Goal: Task Accomplishment & Management: Complete application form

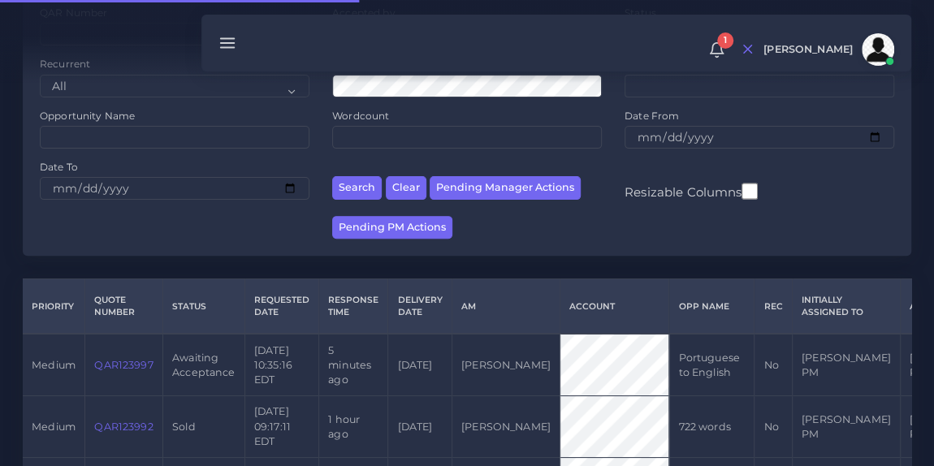
scroll to position [230, 0]
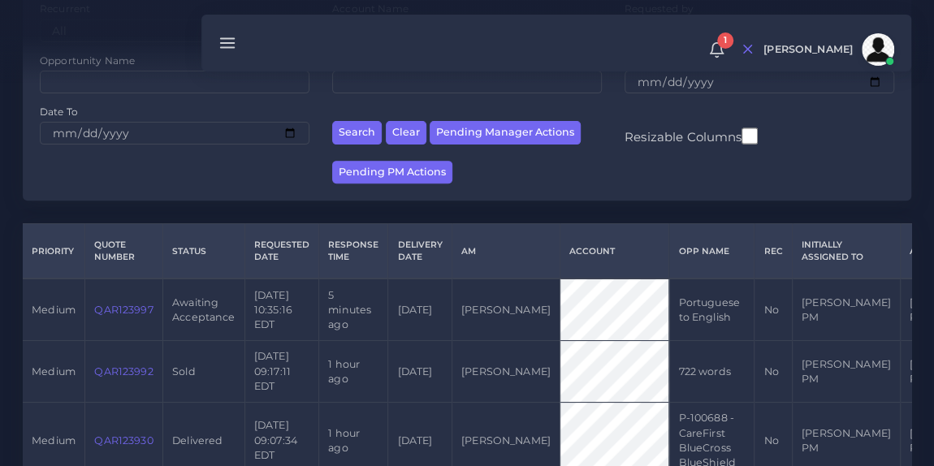
click at [112, 304] on link "QAR123997" at bounding box center [123, 310] width 58 height 12
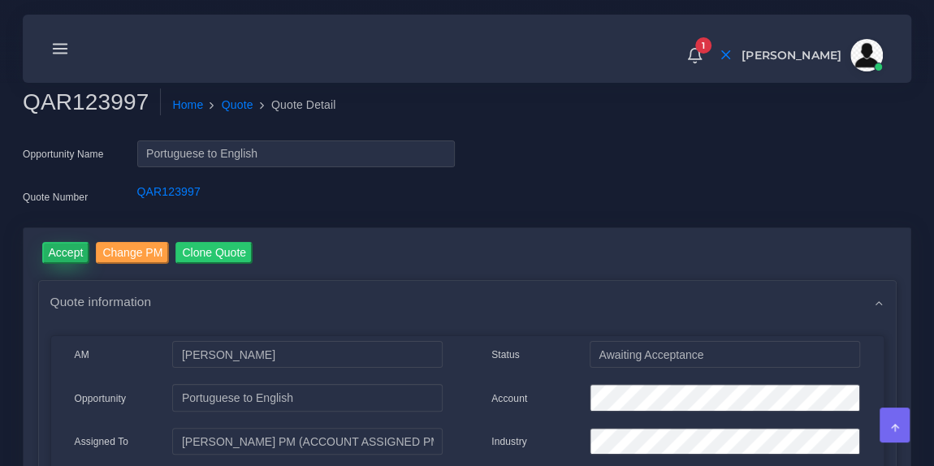
click at [71, 248] on input "Accept" at bounding box center [66, 253] width 48 height 22
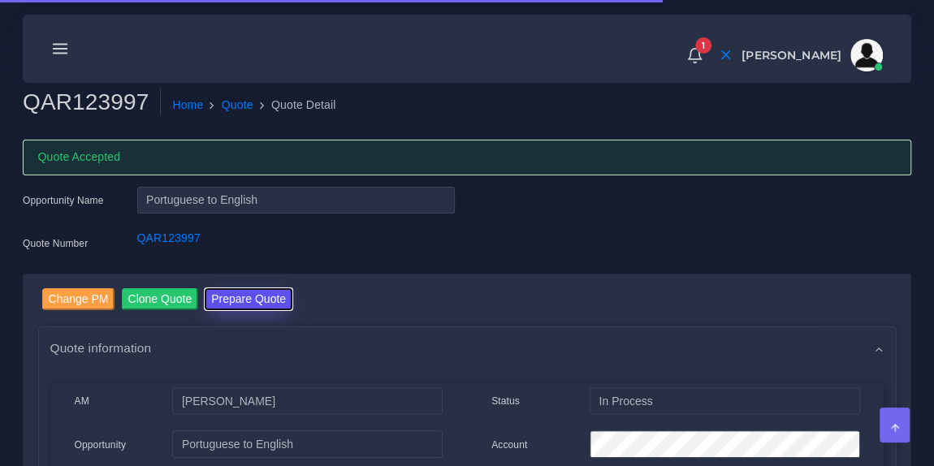
click at [258, 292] on button "Prepare Quote" at bounding box center [249, 299] width 88 height 22
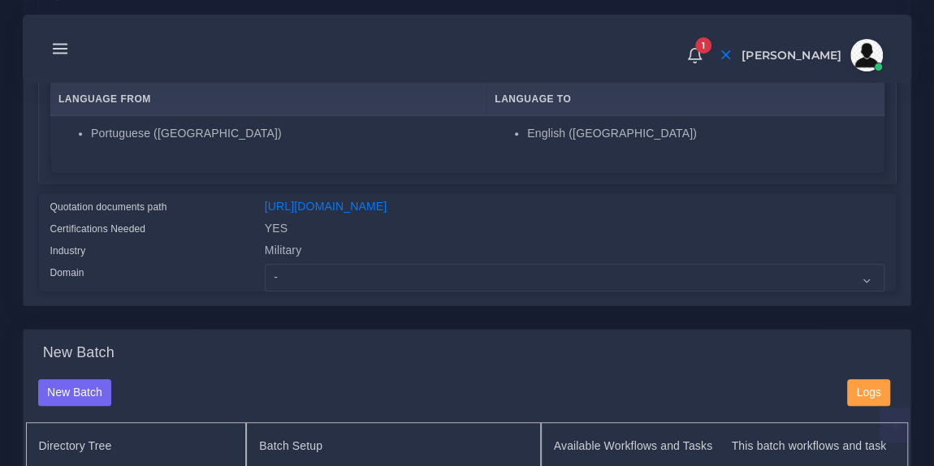
scroll to position [348, 0]
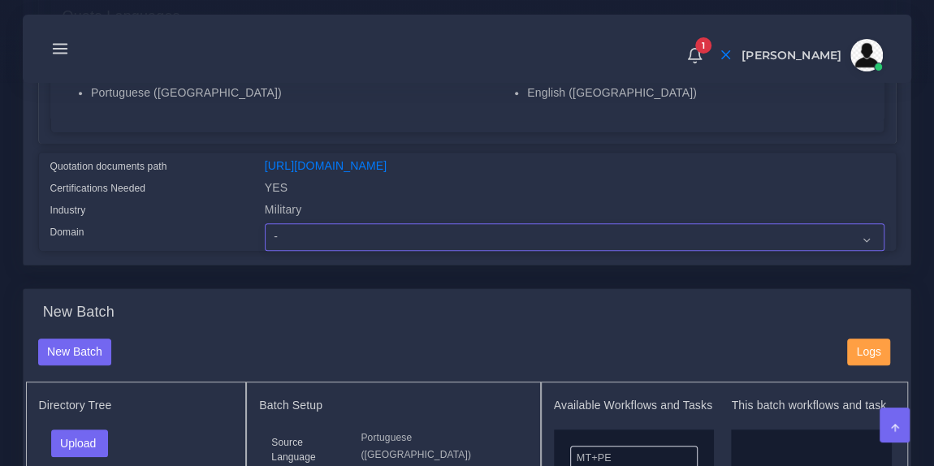
click at [322, 246] on select "- Advertising and Media Agriculture, Forestry and Fishing Architecture, Buildin…" at bounding box center [575, 237] width 620 height 28
select select "Military"
click at [265, 234] on select "- Advertising and Media Agriculture, Forestry and Fishing Architecture, Buildin…" at bounding box center [575, 237] width 620 height 28
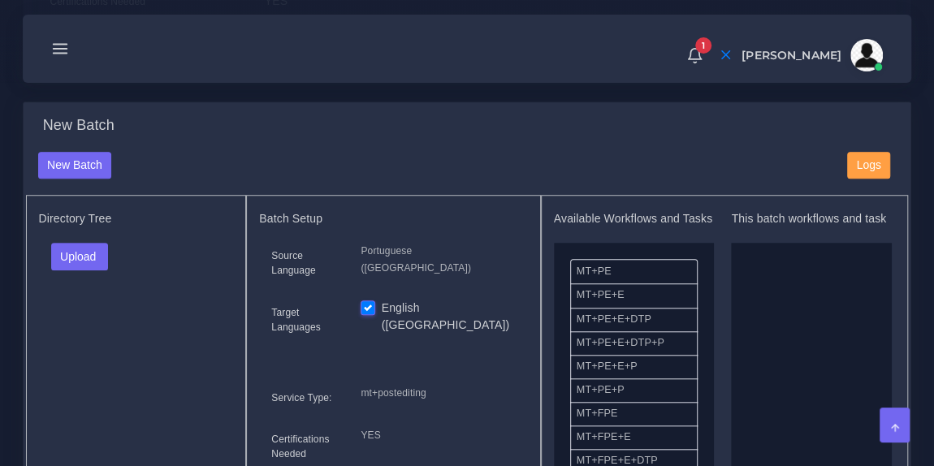
scroll to position [547, 0]
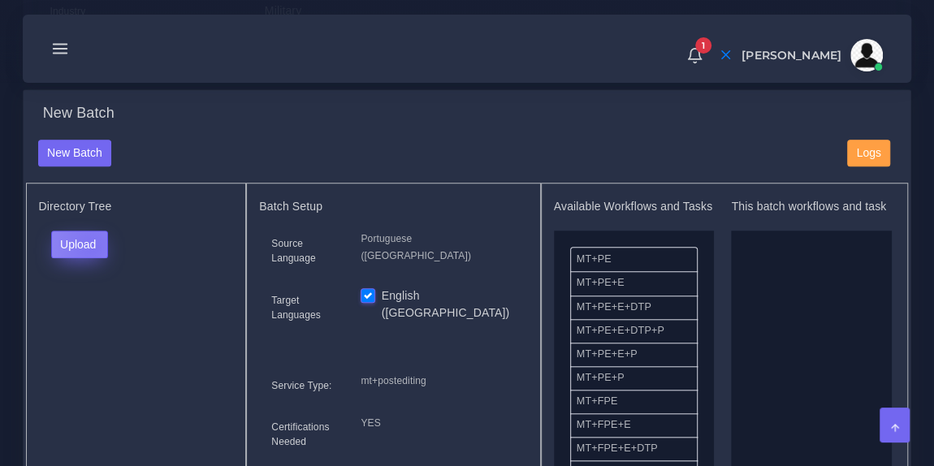
click at [91, 257] on button "Upload" at bounding box center [80, 245] width 58 height 28
click at [91, 313] on label "Files" at bounding box center [108, 305] width 112 height 20
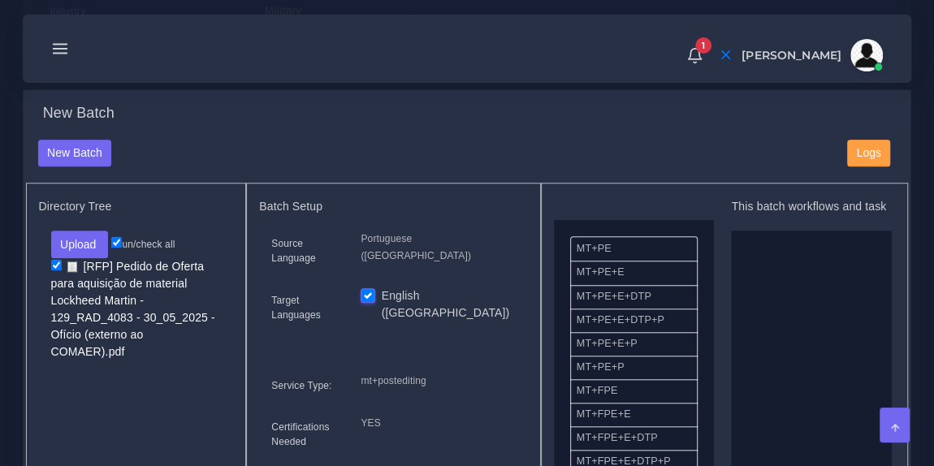
scroll to position [0, 0]
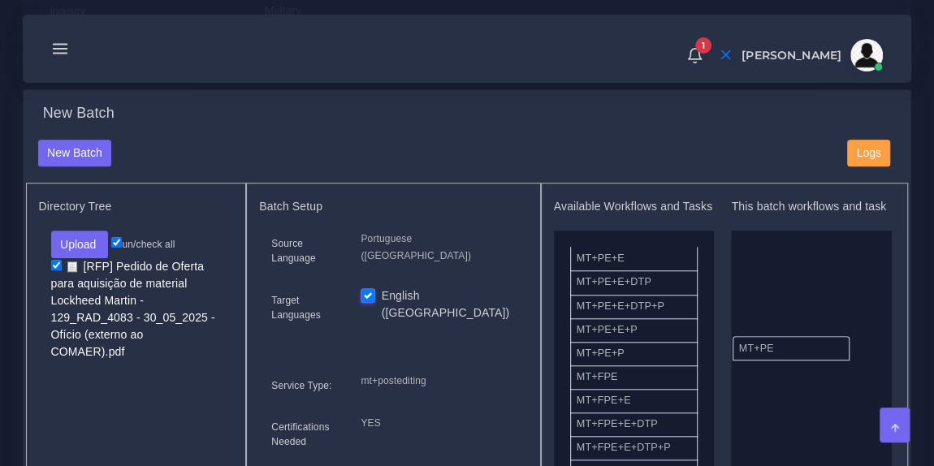
drag, startPoint x: 643, startPoint y: 283, endPoint x: 806, endPoint y: 357, distance: 178.8
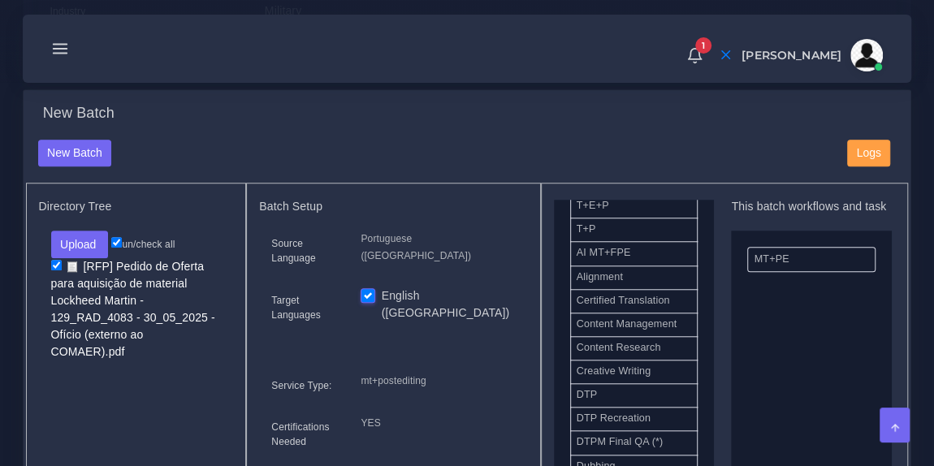
scroll to position [409, 0]
drag, startPoint x: 648, startPoint y: 426, endPoint x: 821, endPoint y: 256, distance: 242.3
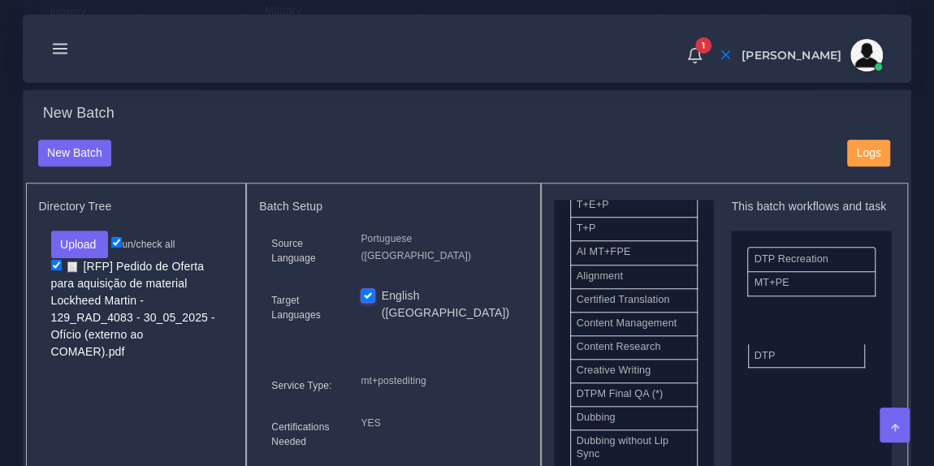
drag, startPoint x: 637, startPoint y: 409, endPoint x: 820, endPoint y: 363, distance: 189.3
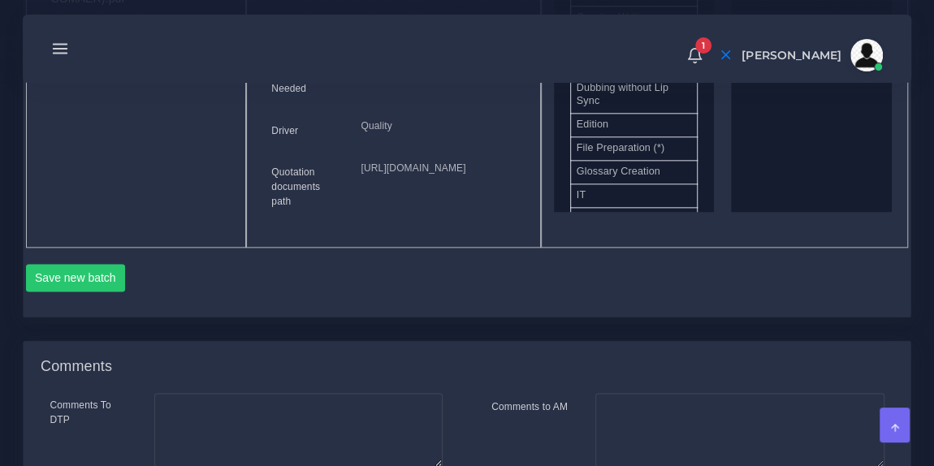
scroll to position [920, 0]
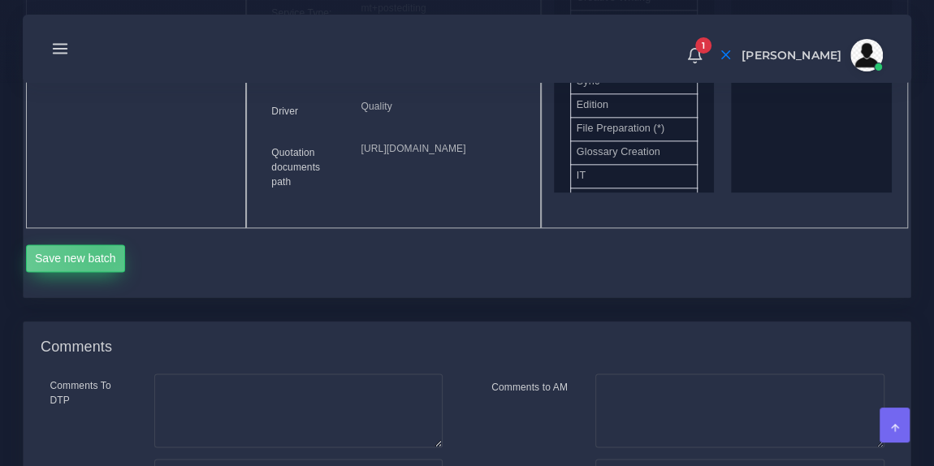
click at [102, 272] on button "Save new batch" at bounding box center [76, 258] width 100 height 28
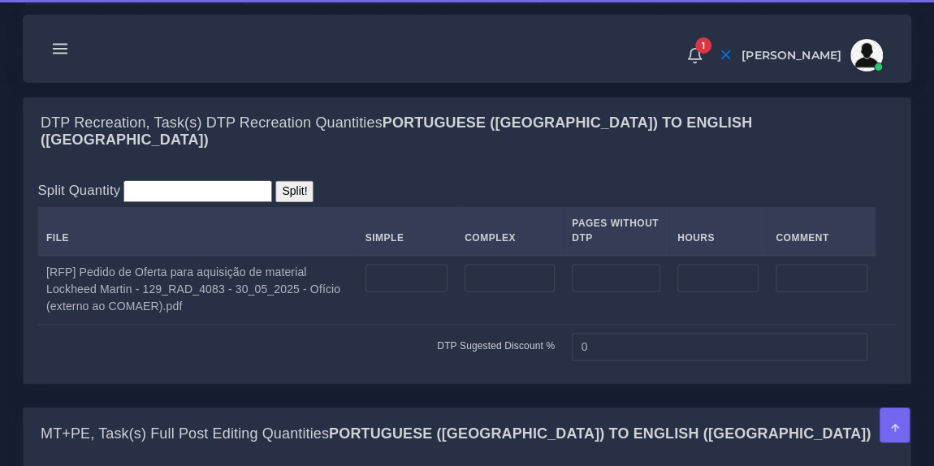
scroll to position [1188, 0]
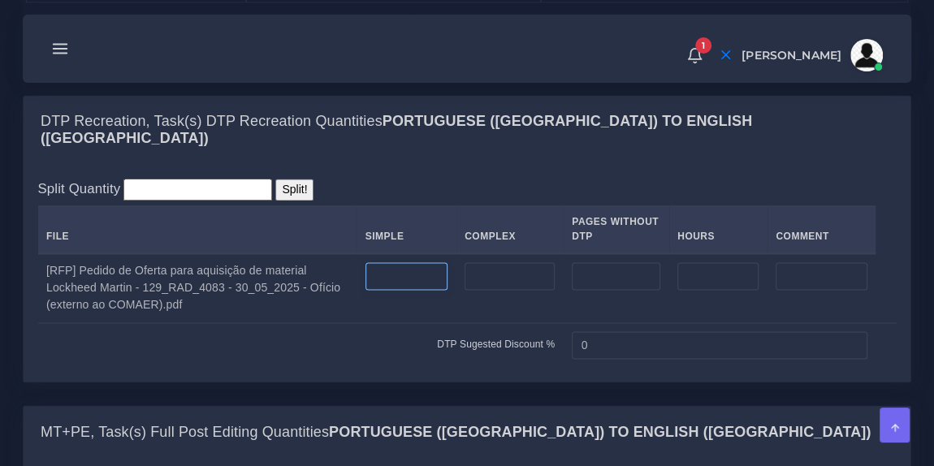
click at [397, 290] on input "number" at bounding box center [406, 276] width 82 height 28
type input "50"
click at [408, 257] on div "Split Quantity Split! File Simple Complex Pages Without DTP Hours Comment 50 0" at bounding box center [467, 273] width 858 height 188
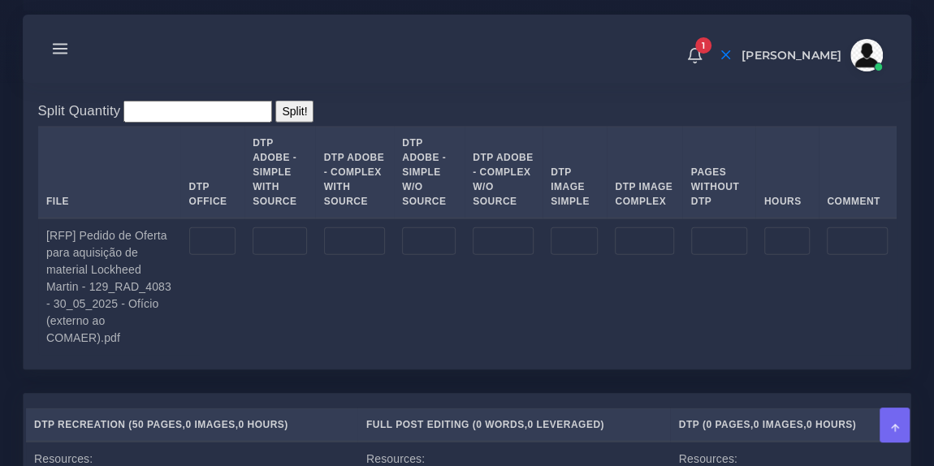
scroll to position [1816, 0]
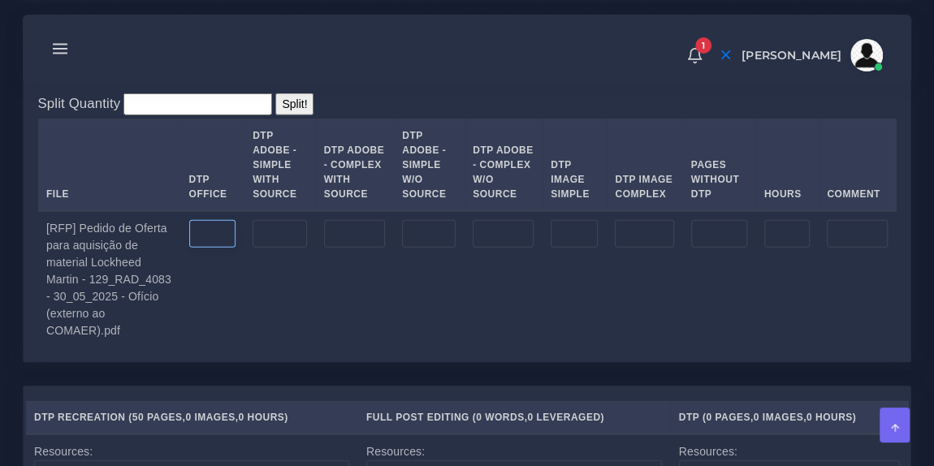
click at [201, 248] on input "number" at bounding box center [212, 234] width 47 height 28
type input "50"
click at [275, 342] on td at bounding box center [279, 279] width 71 height 137
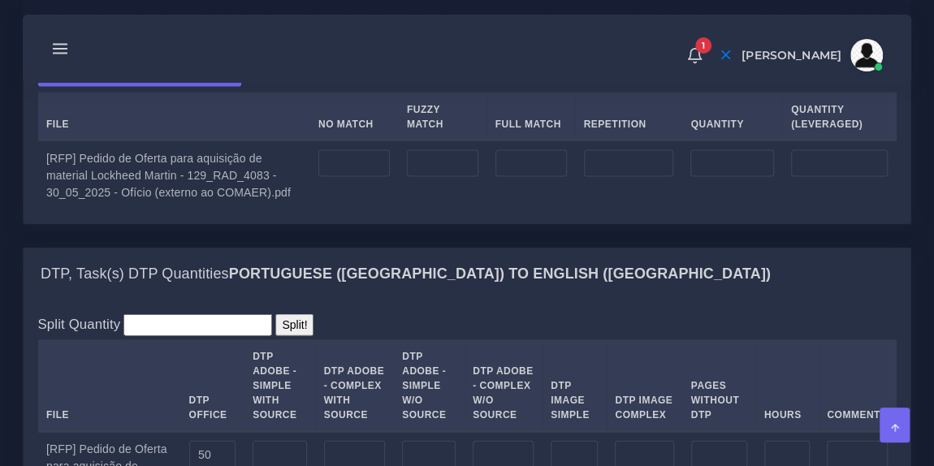
scroll to position [1594, 0]
click at [351, 179] on input "number" at bounding box center [353, 165] width 71 height 28
type input "9889"
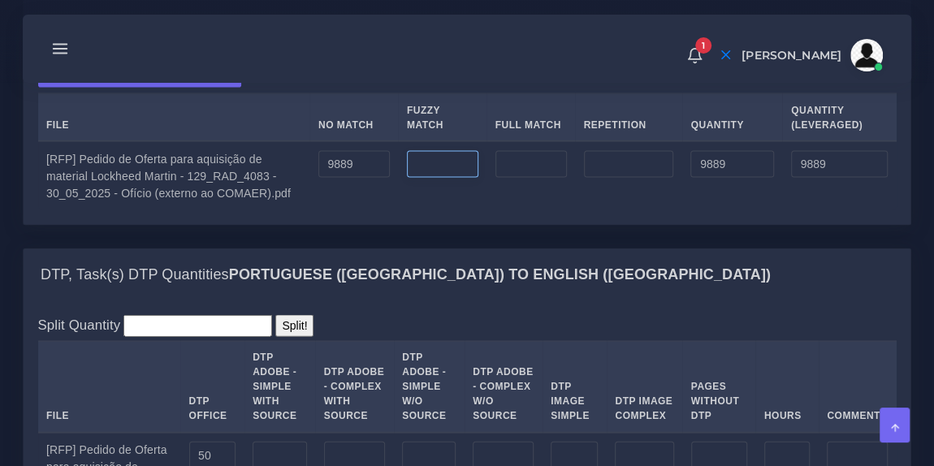
click at [434, 179] on input "number" at bounding box center [442, 165] width 71 height 28
type input "0"
type input "4824"
type input "14713"
type input "12301"
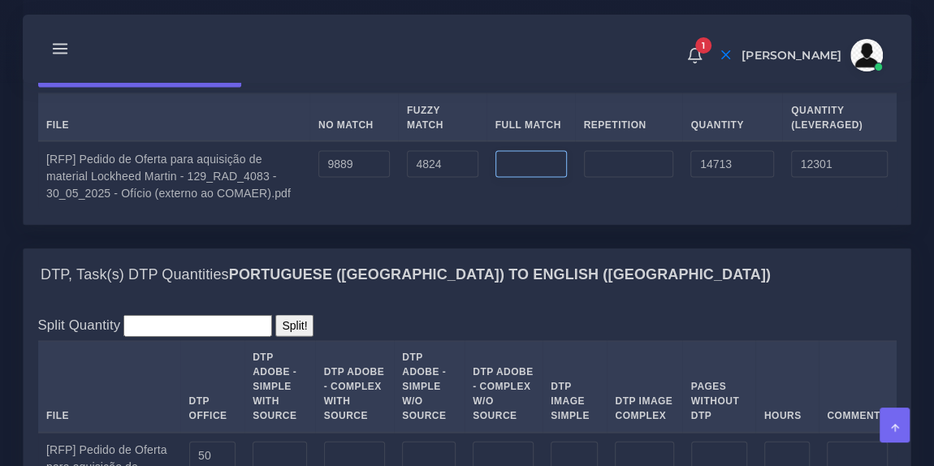
click at [525, 179] on input "number" at bounding box center [530, 165] width 71 height 28
type input "0"
type input "1830"
type input "16543"
type input "12758"
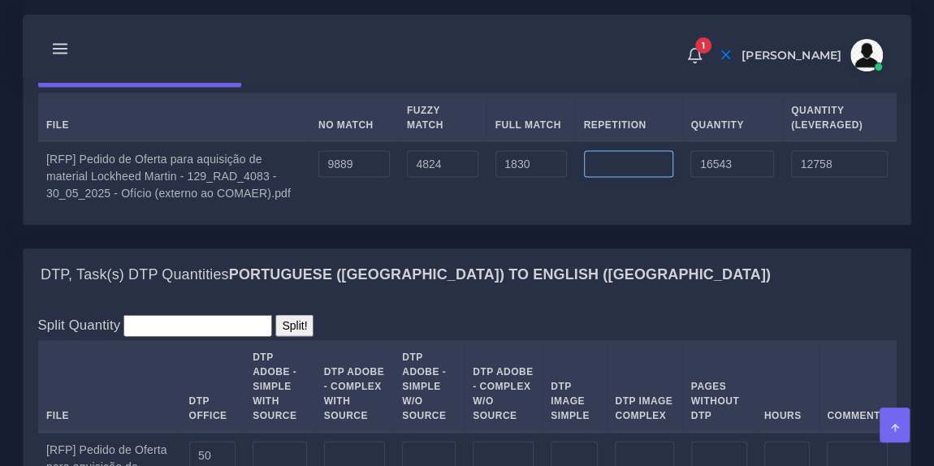
click at [629, 179] on input "number" at bounding box center [629, 165] width 90 height 28
type input "0"
type input "2252"
type input "18795"
type input "13321"
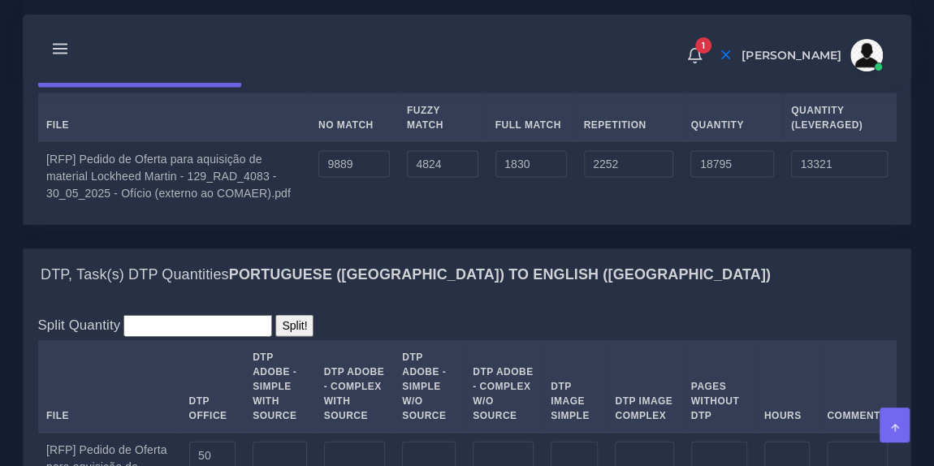
click at [642, 119] on div "Upload WC from MemSource/Trados CSV File No Match Fuzzy Match Full Match Repeti…" at bounding box center [467, 137] width 887 height 173
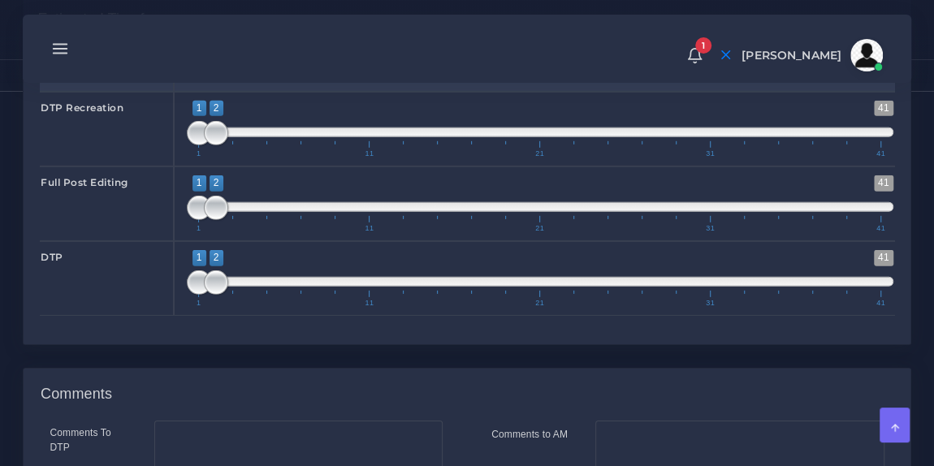
scroll to position [2379, 0]
type input "1;1"
drag, startPoint x: 220, startPoint y: 190, endPoint x: 197, endPoint y: 192, distance: 22.8
click at [197, 145] on span at bounding box center [199, 133] width 24 height 24
type input "1;3"
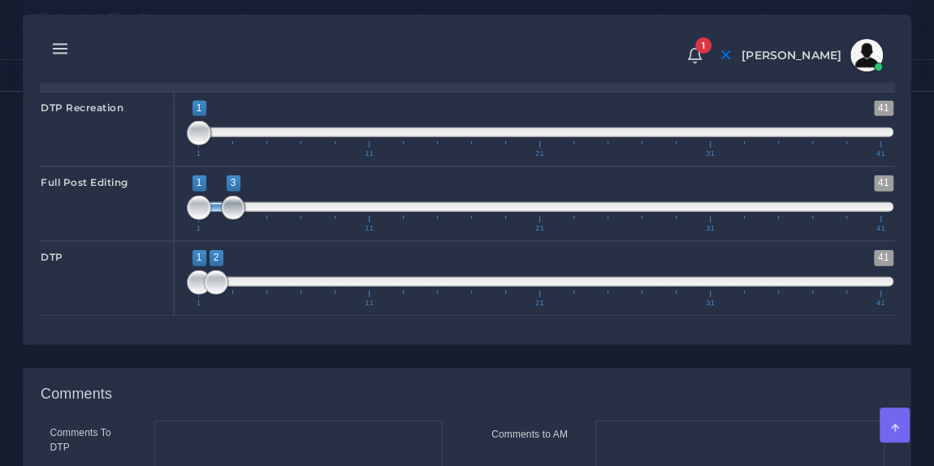
drag, startPoint x: 216, startPoint y: 255, endPoint x: 235, endPoint y: 260, distance: 20.1
click at [235, 220] on span at bounding box center [233, 208] width 24 height 24
type input "1;4"
drag, startPoint x: 218, startPoint y: 330, endPoint x: 249, endPoint y: 338, distance: 31.9
click at [249, 295] on span at bounding box center [250, 282] width 24 height 24
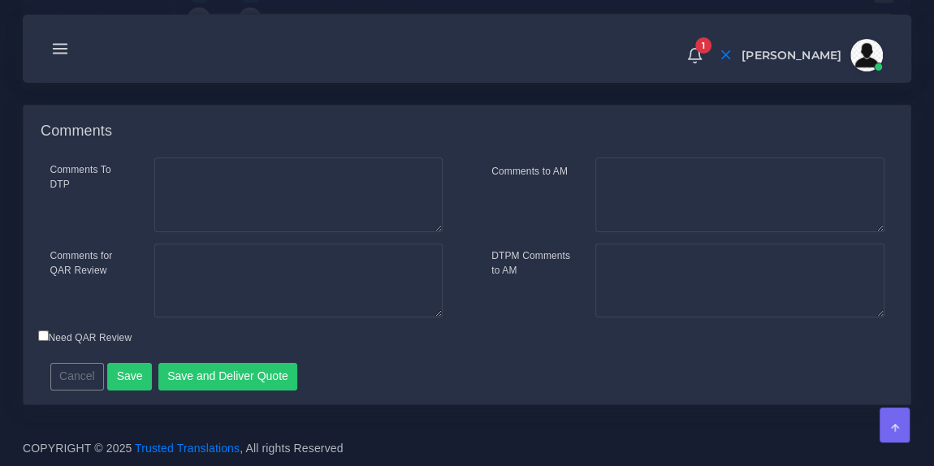
scroll to position [2692, 0]
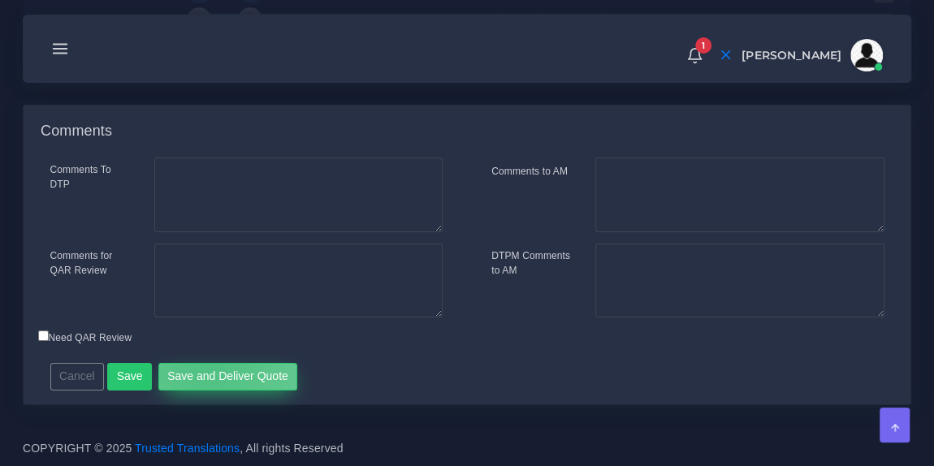
click at [202, 372] on button "Save and Deliver Quote" at bounding box center [228, 377] width 140 height 28
